Goal: Find specific page/section: Find specific page/section

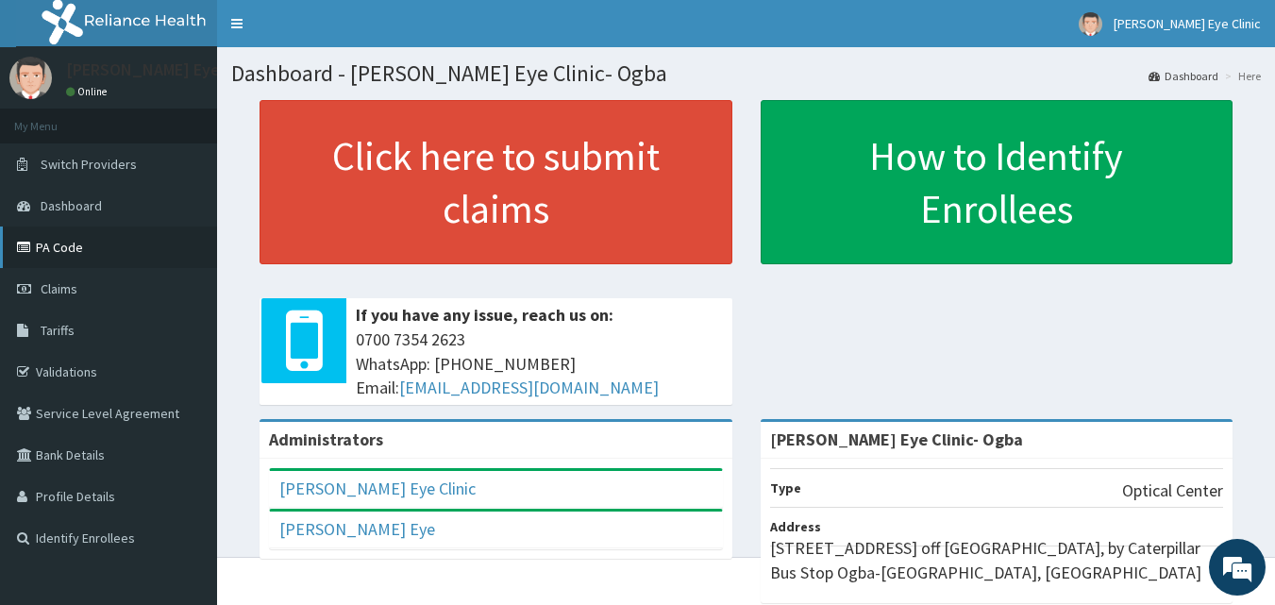
click at [62, 247] on link "PA Code" at bounding box center [108, 247] width 217 height 42
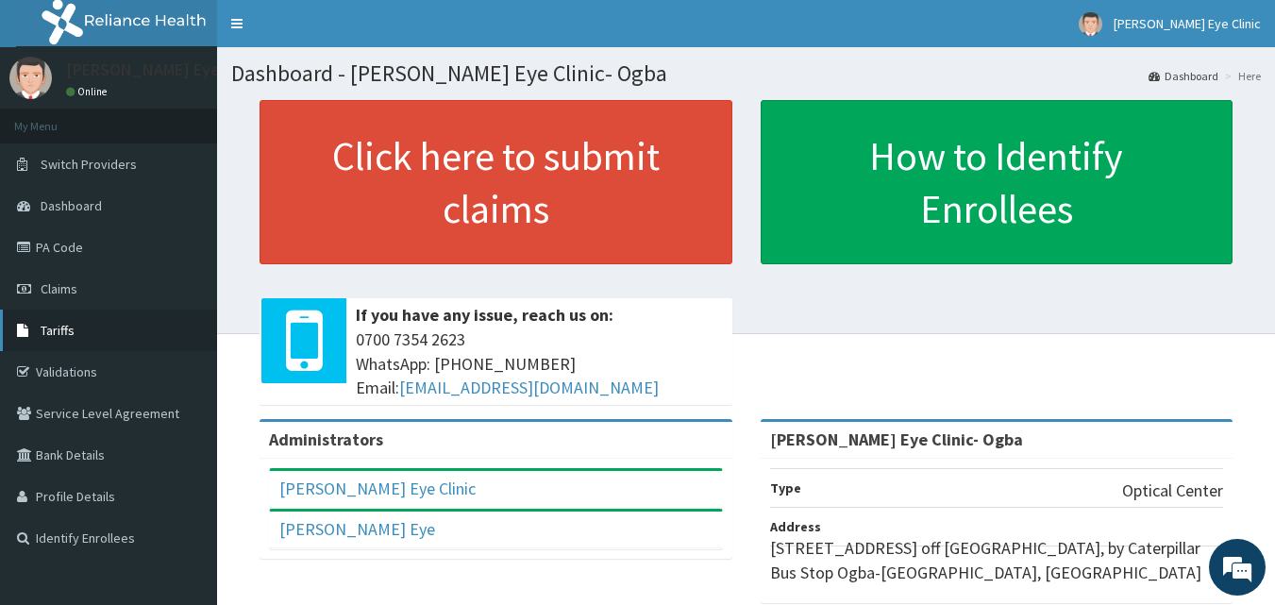
click at [73, 324] on span "Tariffs" at bounding box center [58, 330] width 34 height 17
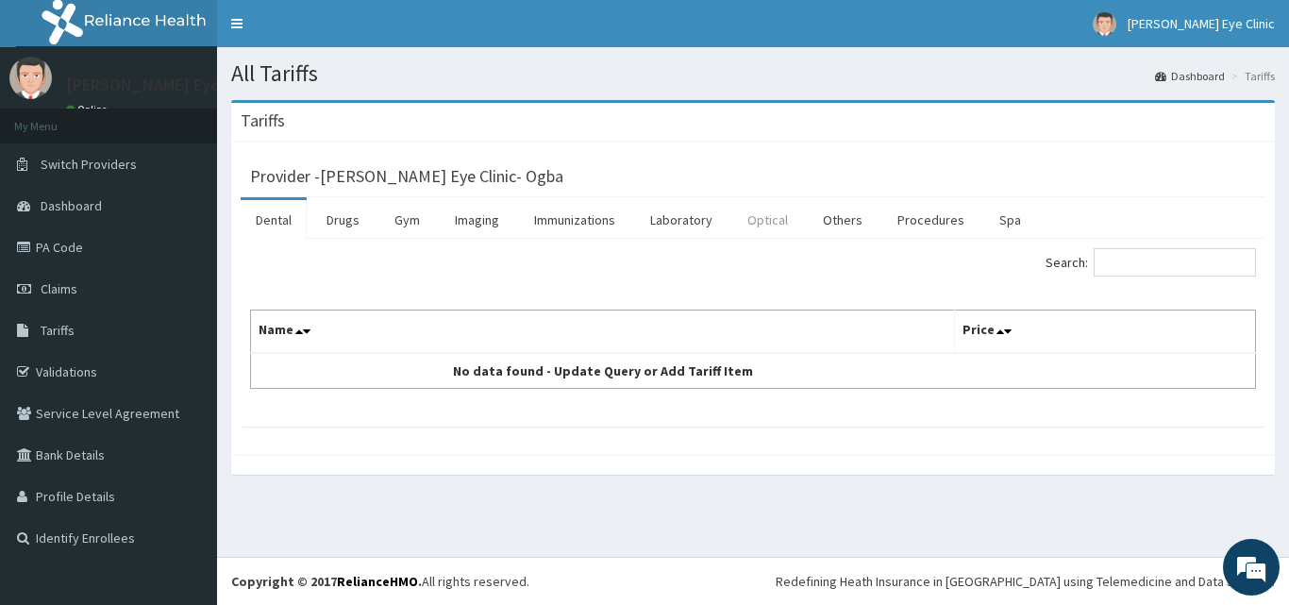
click at [767, 215] on link "Optical" at bounding box center [767, 220] width 71 height 40
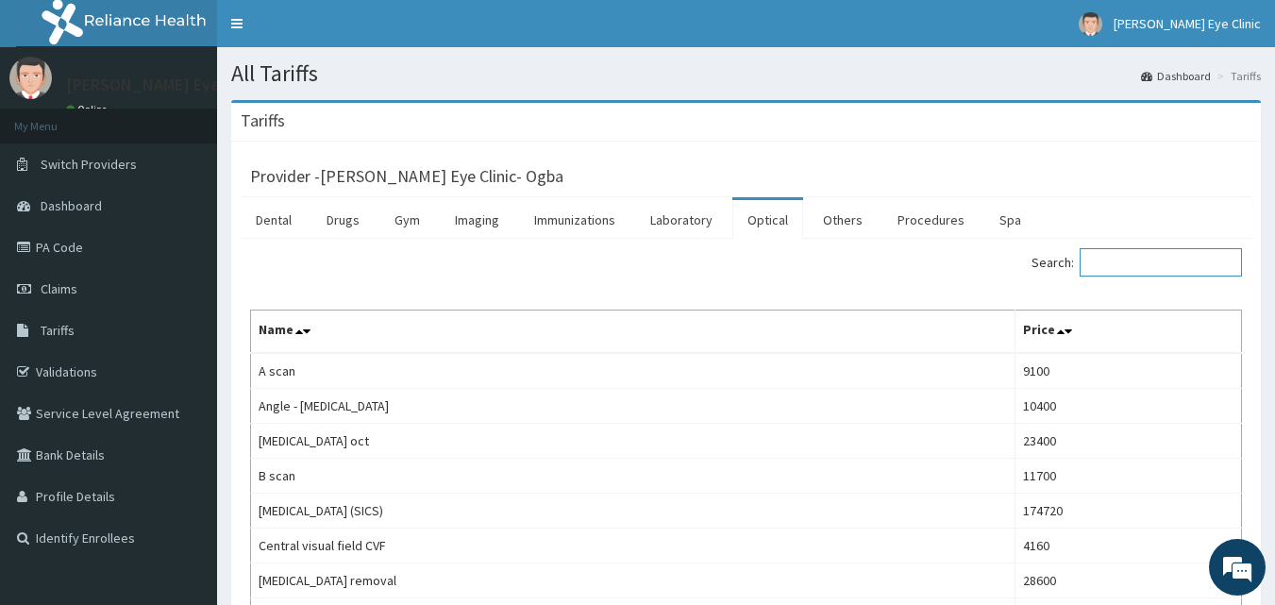
click at [1200, 263] on input "Search:" at bounding box center [1161, 262] width 162 height 28
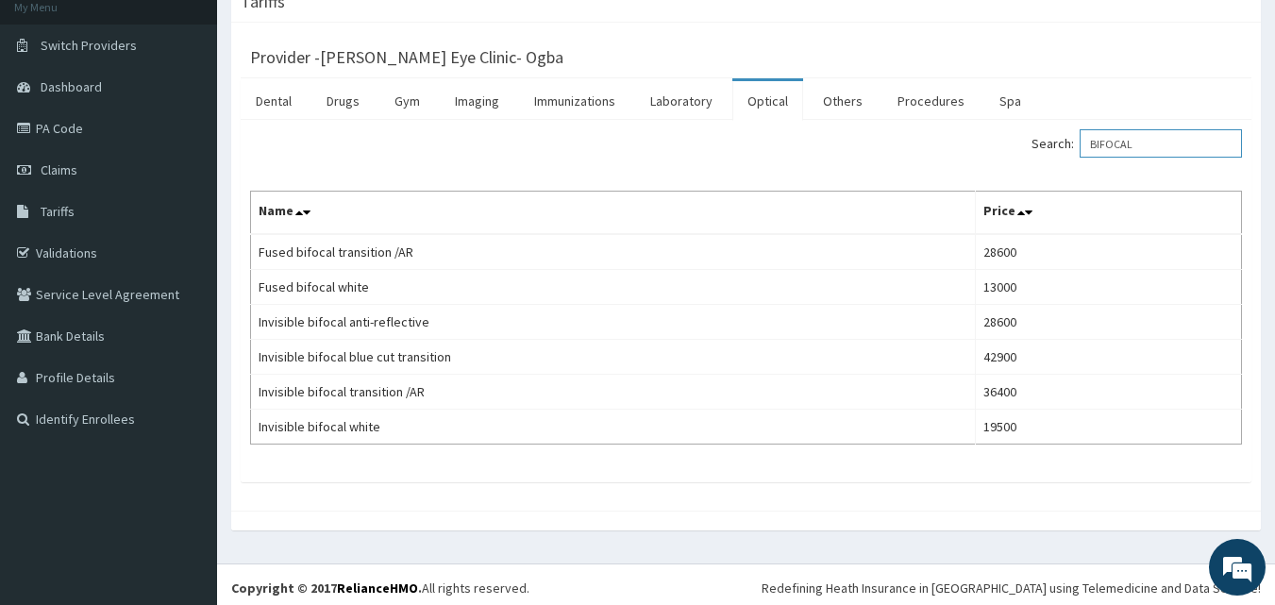
scroll to position [126, 0]
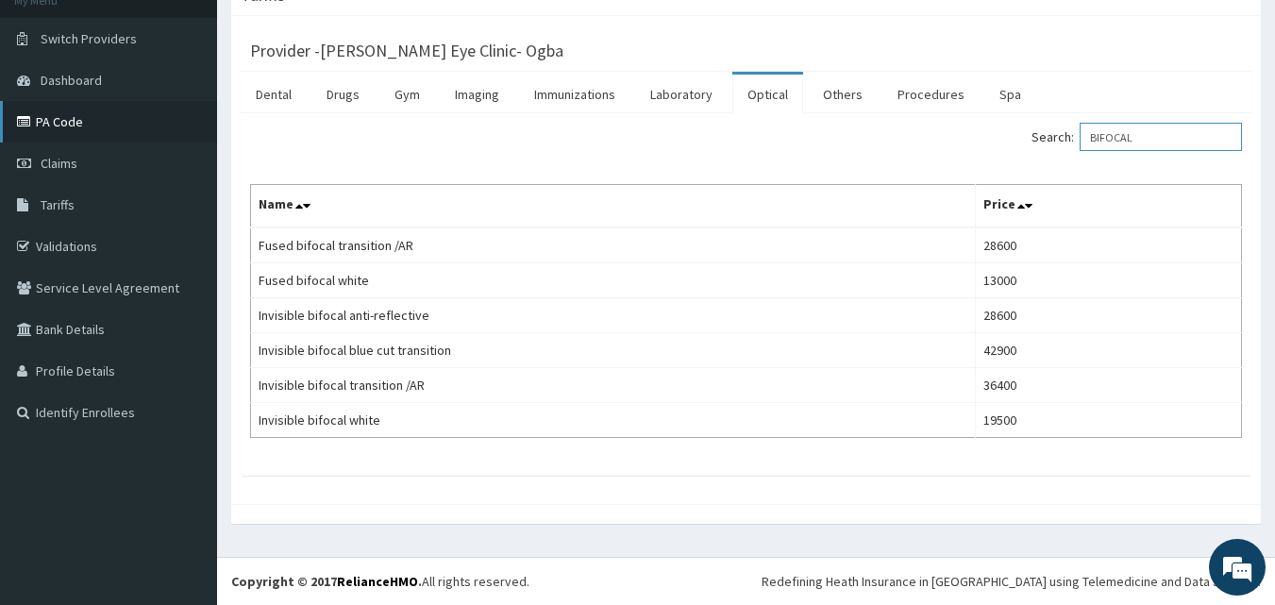
type input "BIFOCAL"
click at [76, 124] on link "PA Code" at bounding box center [108, 122] width 217 height 42
